Goal: Information Seeking & Learning: Learn about a topic

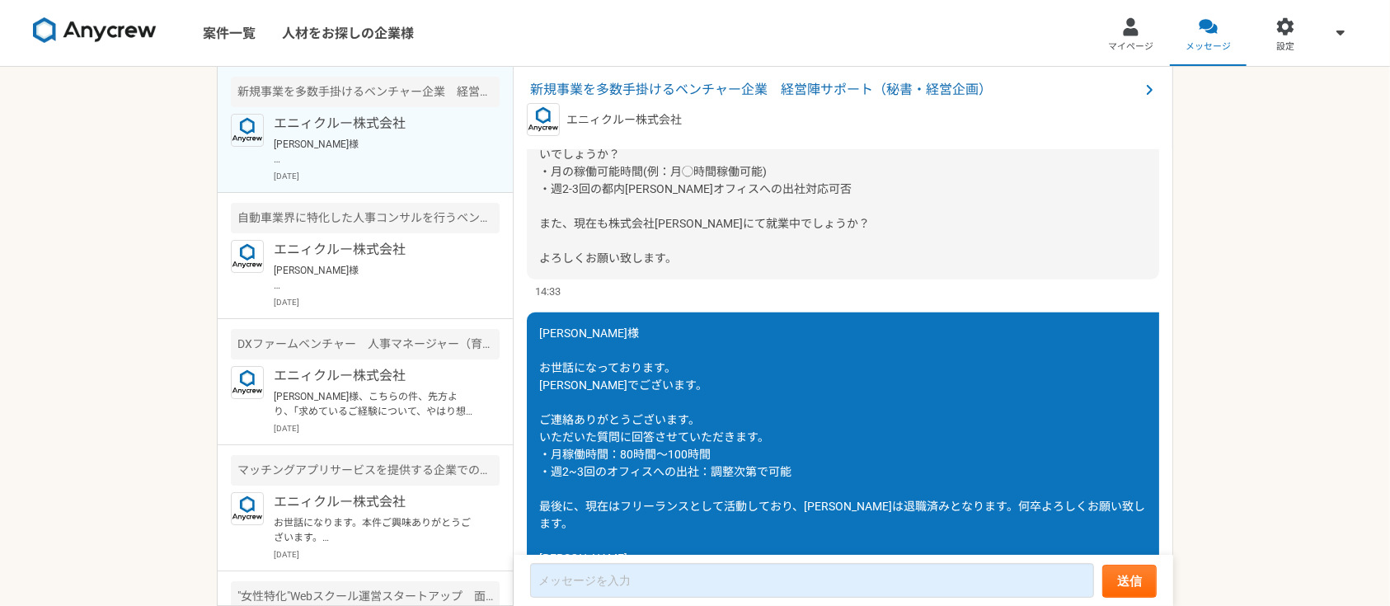
scroll to position [1096, 0]
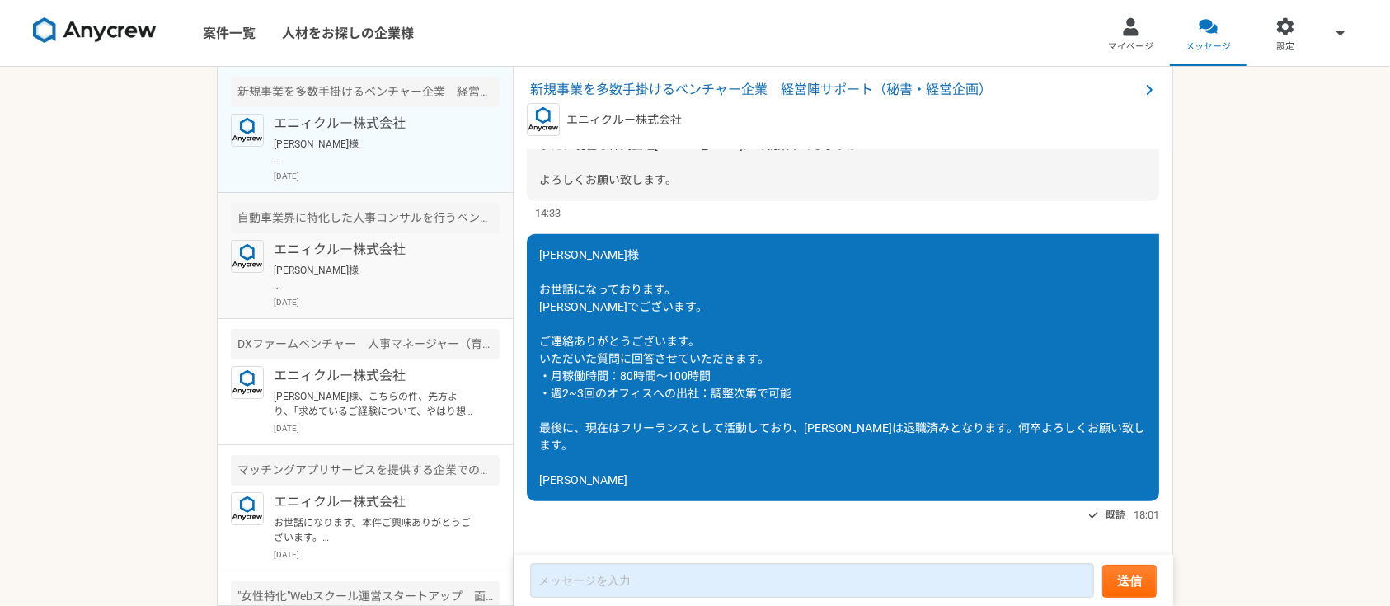
click at [406, 238] on article "自動車業界に特化した人事コンサルを行うベンチャー企業でのコンサル人材を募集 エニィクルー株式会社 [PERSON_NAME]様 お世話になっております。 [P…" at bounding box center [365, 256] width 295 height 126
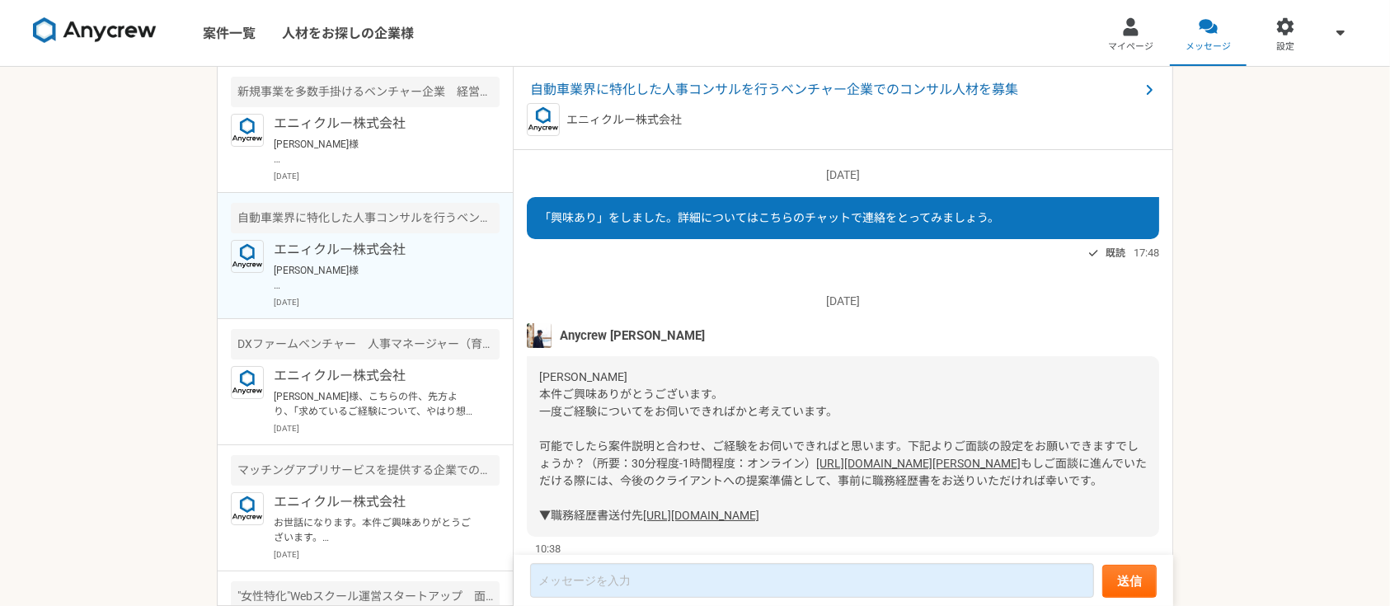
scroll to position [851, 0]
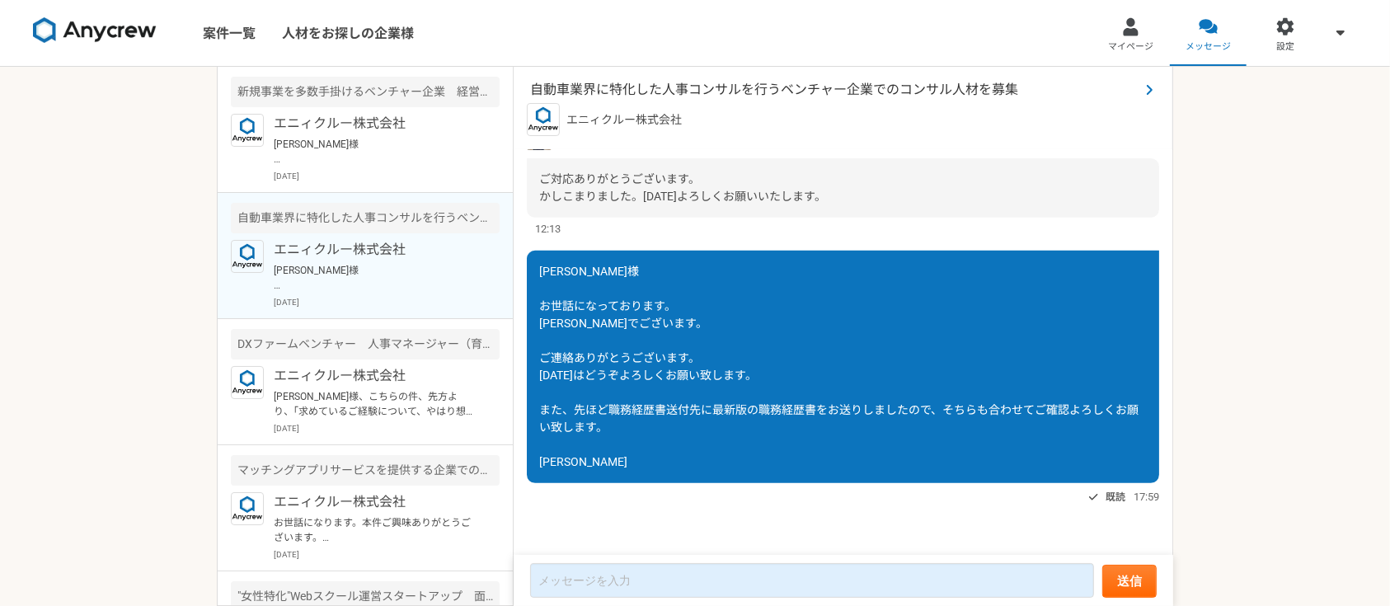
click at [618, 87] on span "自動車業界に特化した人事コンサルを行うベンチャー企業でのコンサル人材を募集" at bounding box center [834, 90] width 609 height 20
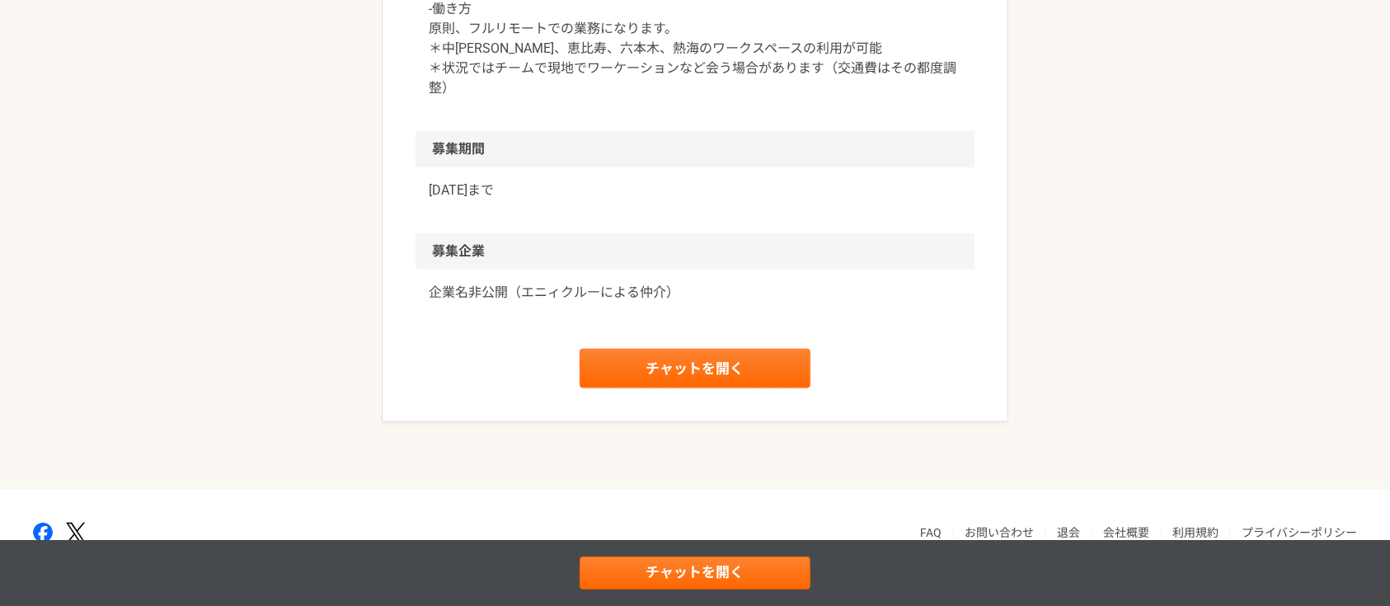
scroll to position [1425, 0]
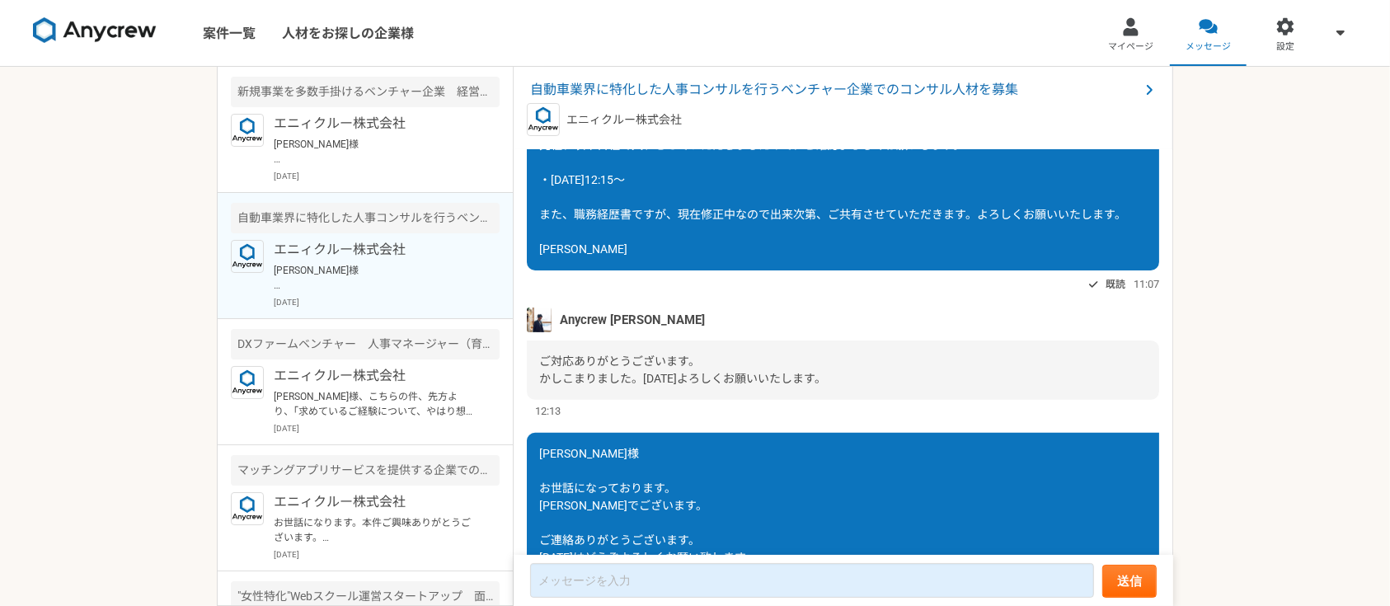
scroll to position [851, 0]
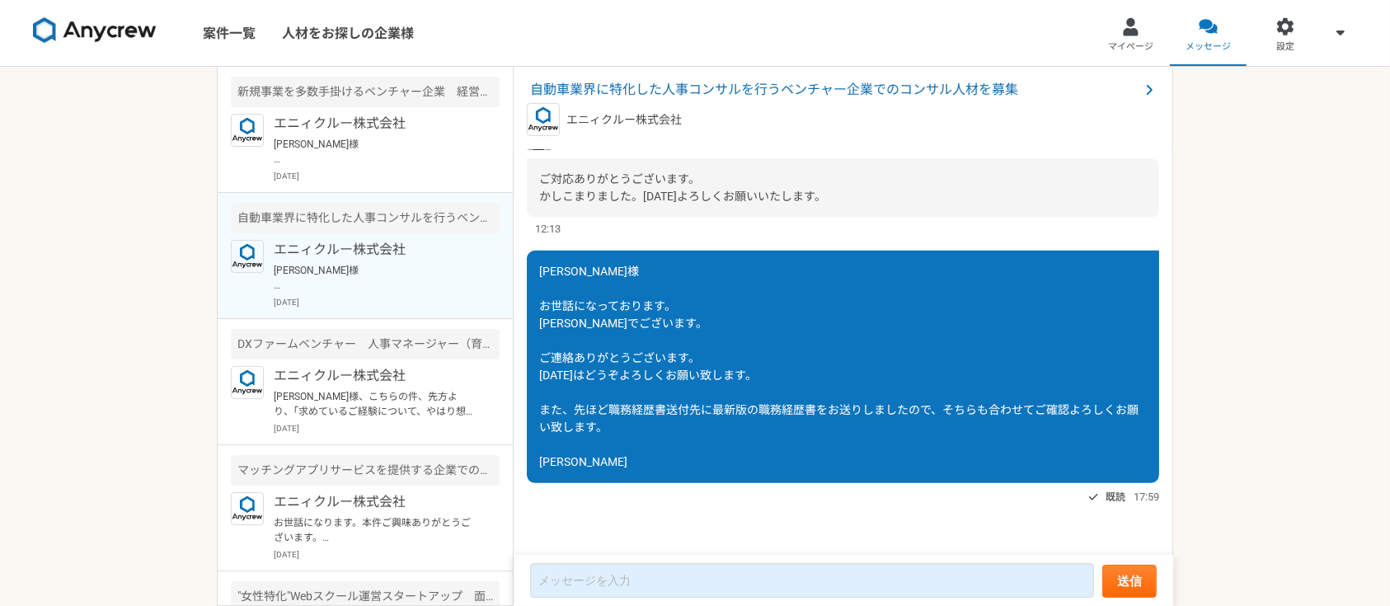
click at [104, 36] on img at bounding box center [95, 30] width 124 height 26
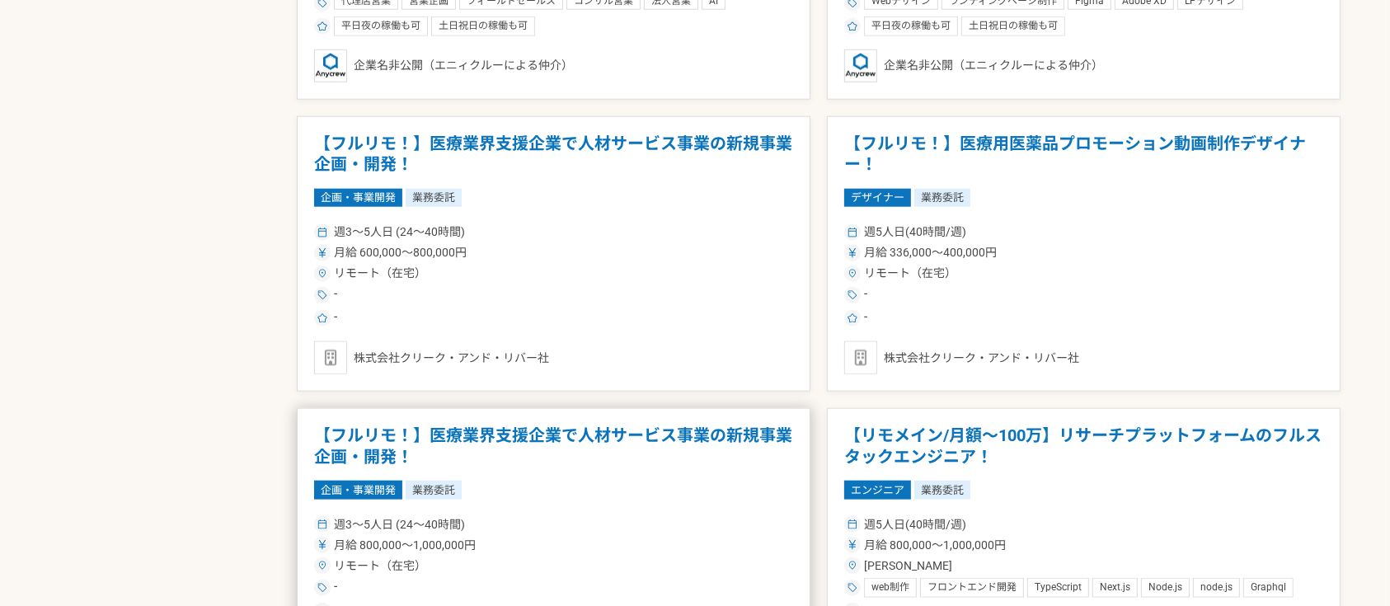
scroll to position [1759, 0]
